Goal: Check status

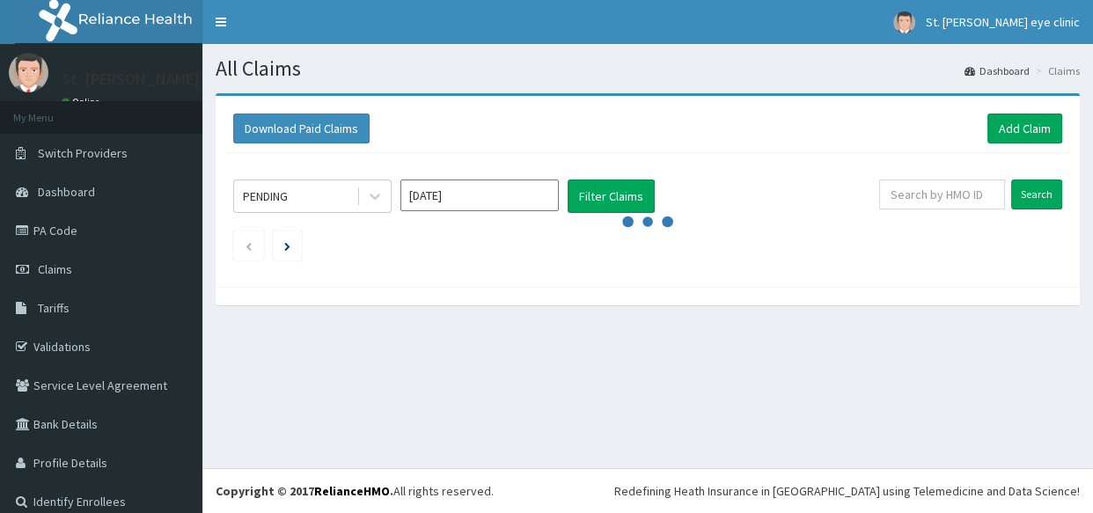
click at [308, 204] on div "PENDING" at bounding box center [295, 196] width 122 height 28
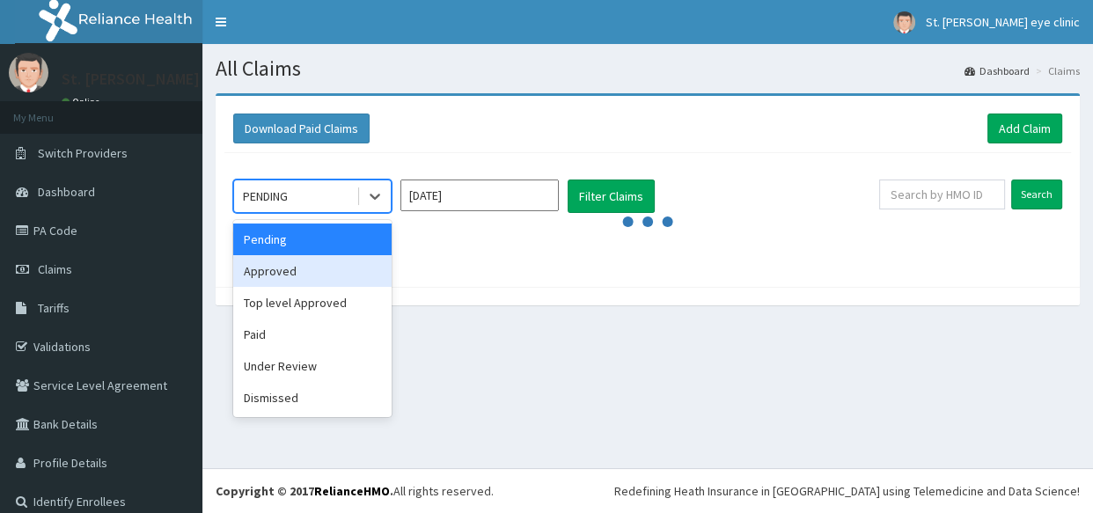
click at [290, 272] on div "Approved" at bounding box center [312, 271] width 158 height 32
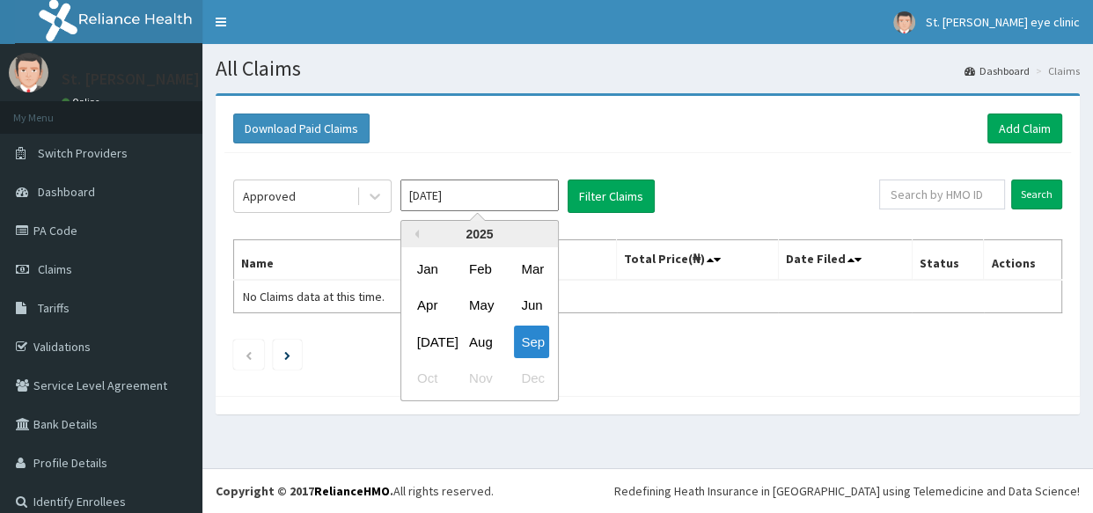
click at [464, 201] on input "[DATE]" at bounding box center [479, 195] width 158 height 32
click at [470, 334] on div "Aug" at bounding box center [479, 341] width 35 height 33
type input "[DATE]"
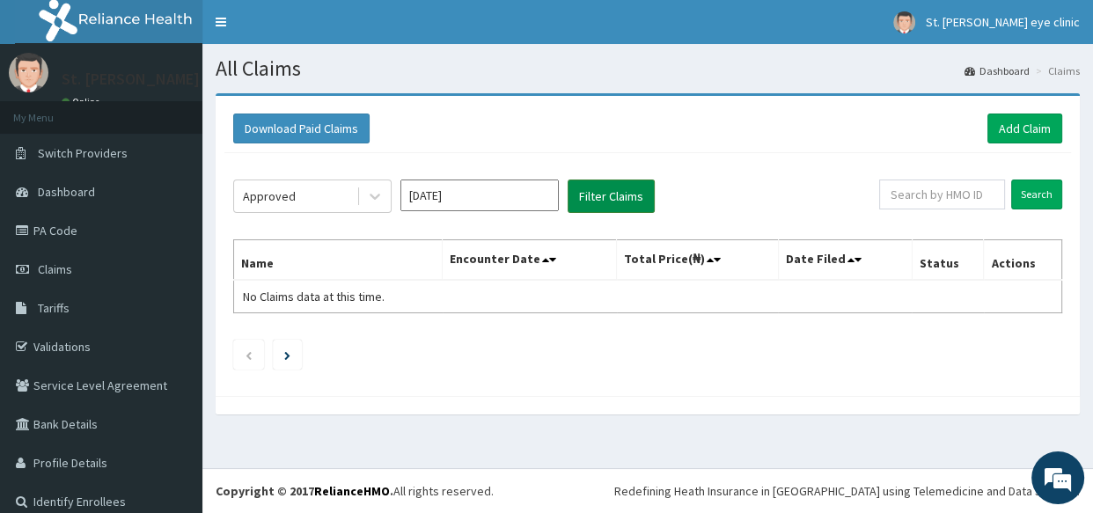
click at [591, 207] on button "Filter Claims" at bounding box center [610, 195] width 87 height 33
click at [295, 198] on div "Approved" at bounding box center [295, 196] width 122 height 28
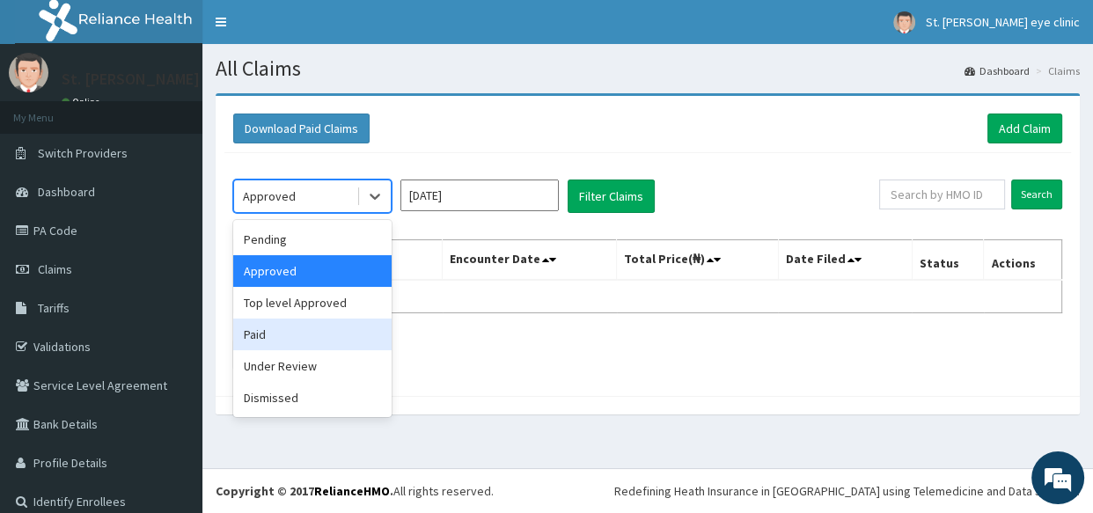
click at [274, 328] on div "Paid" at bounding box center [312, 334] width 158 height 32
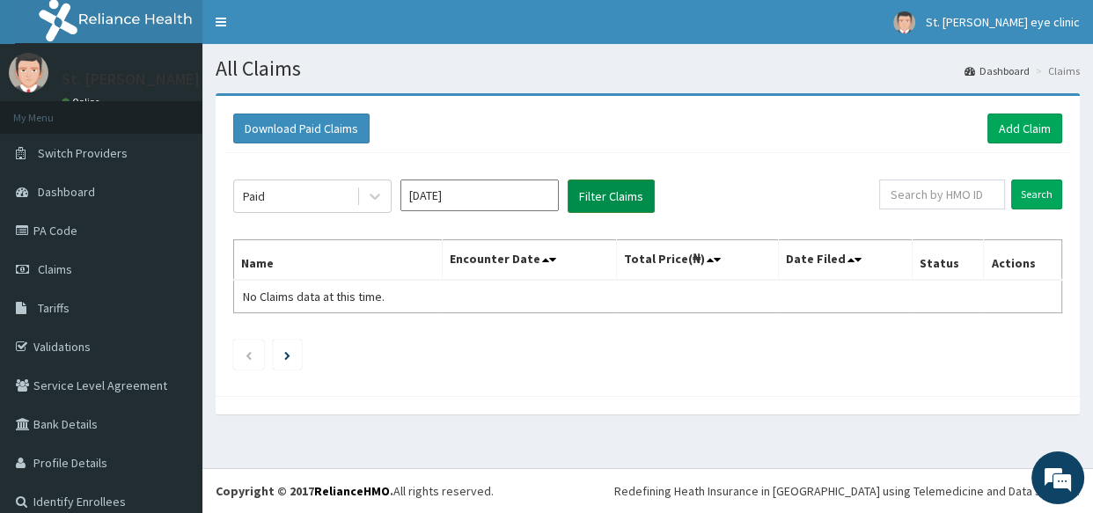
click at [619, 191] on button "Filter Claims" at bounding box center [610, 195] width 87 height 33
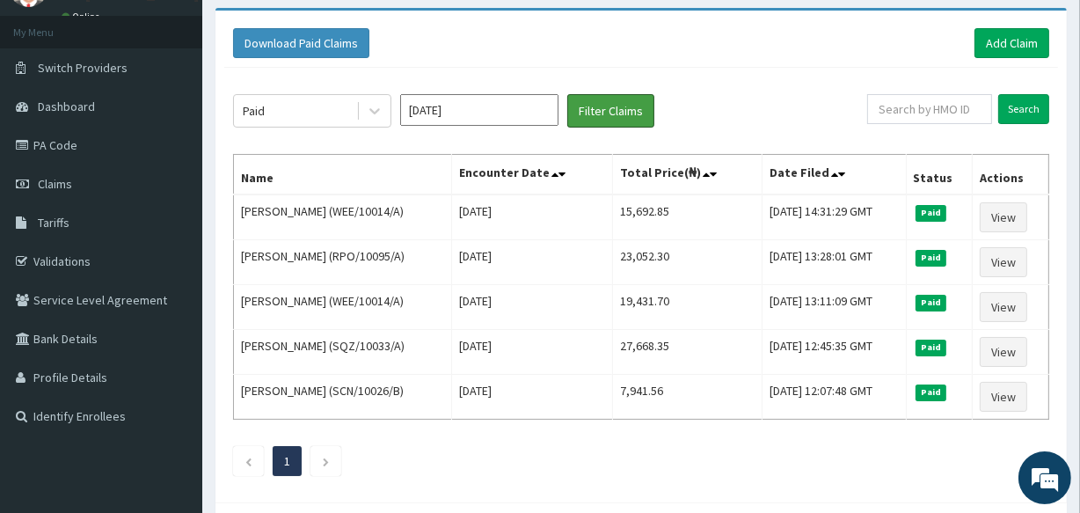
scroll to position [96, 0]
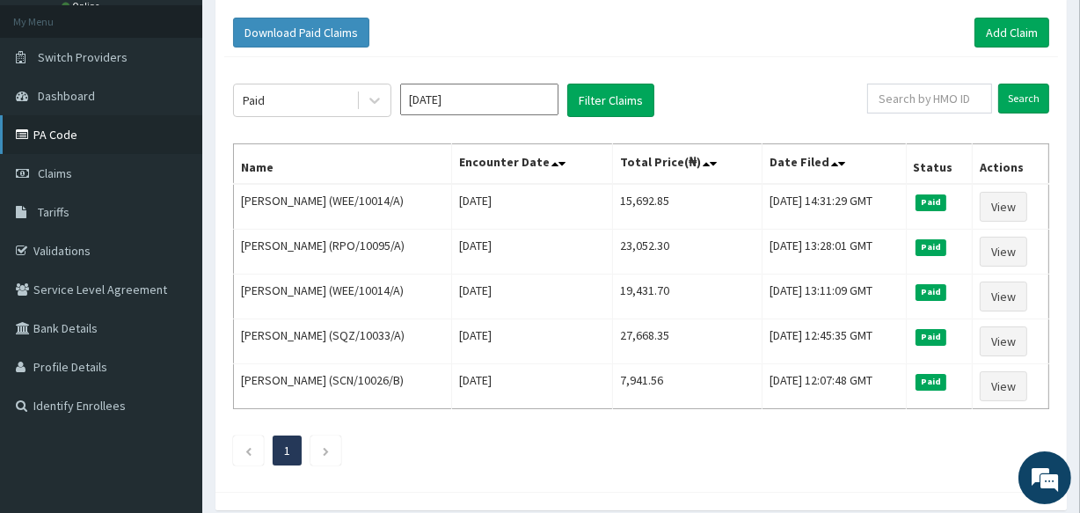
click at [90, 132] on link "PA Code" at bounding box center [101, 134] width 202 height 39
